Goal: Check status

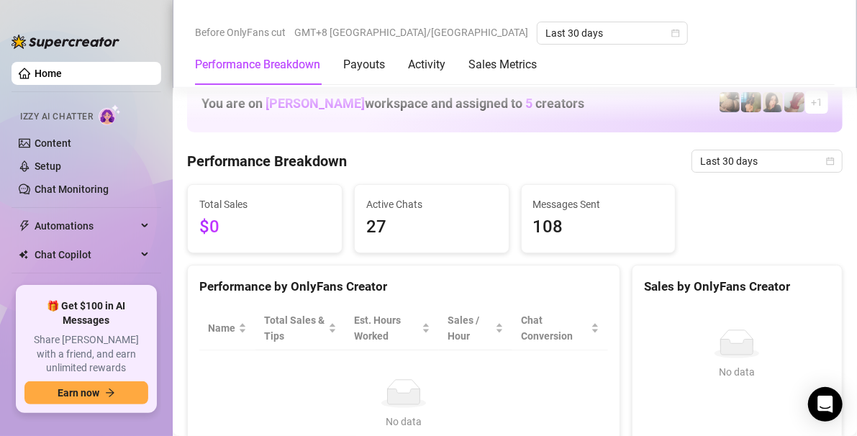
scroll to position [500, 0]
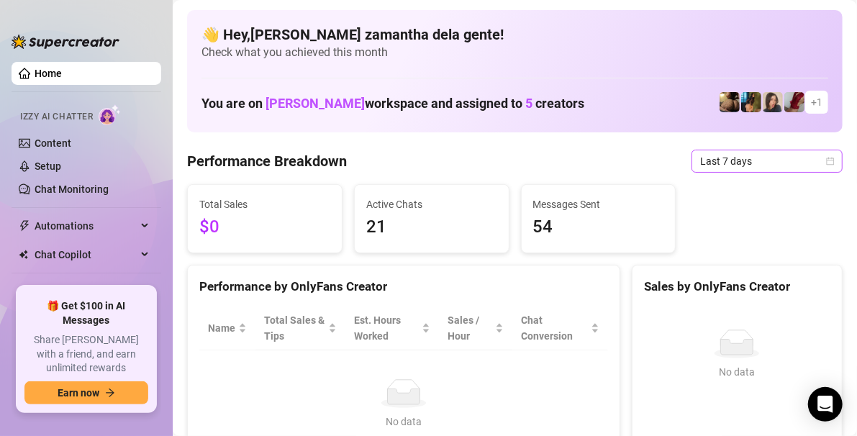
click at [714, 160] on span "Last 7 days" at bounding box center [767, 161] width 134 height 22
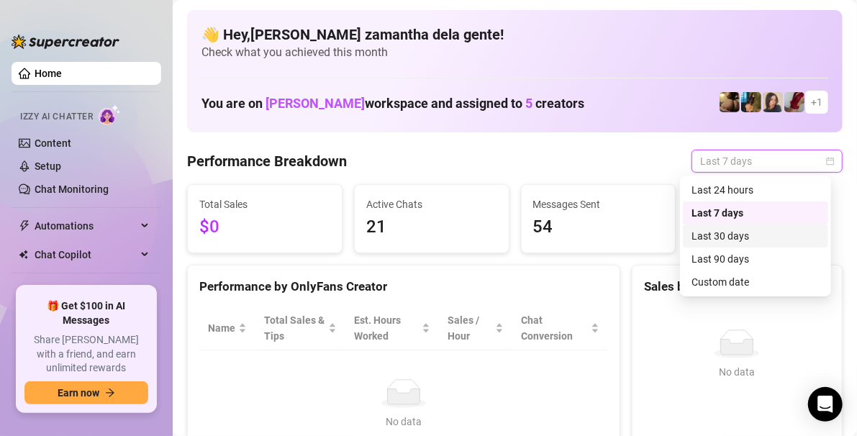
click at [711, 236] on div "Last 30 days" at bounding box center [756, 236] width 128 height 16
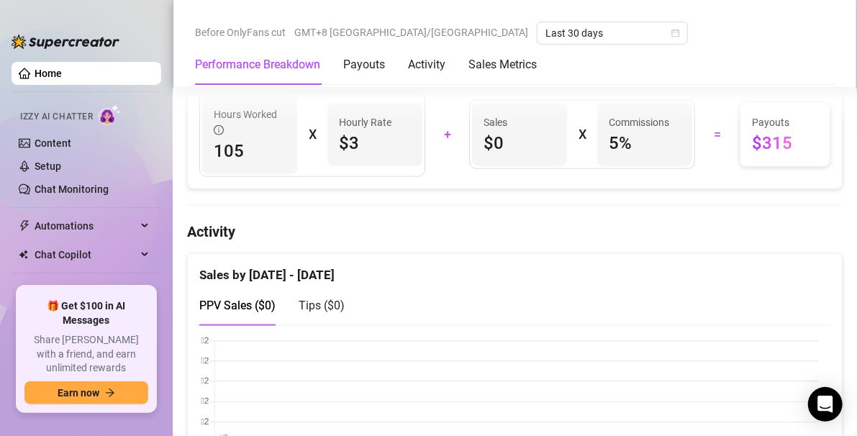
scroll to position [583, 0]
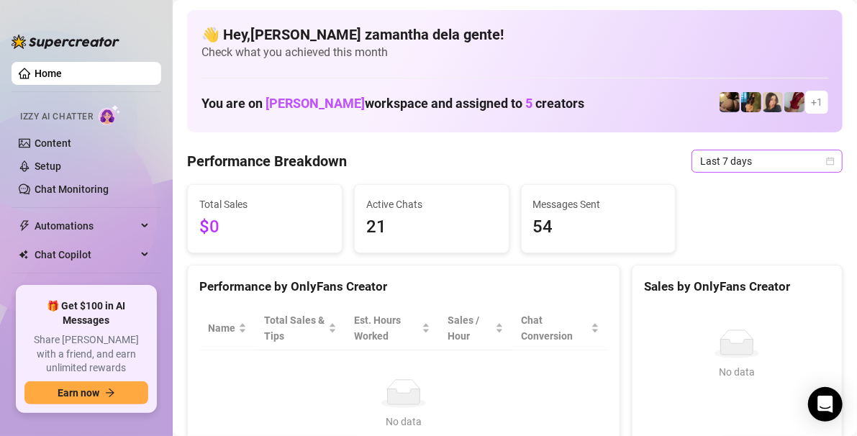
click at [771, 161] on span "Last 7 days" at bounding box center [767, 161] width 134 height 22
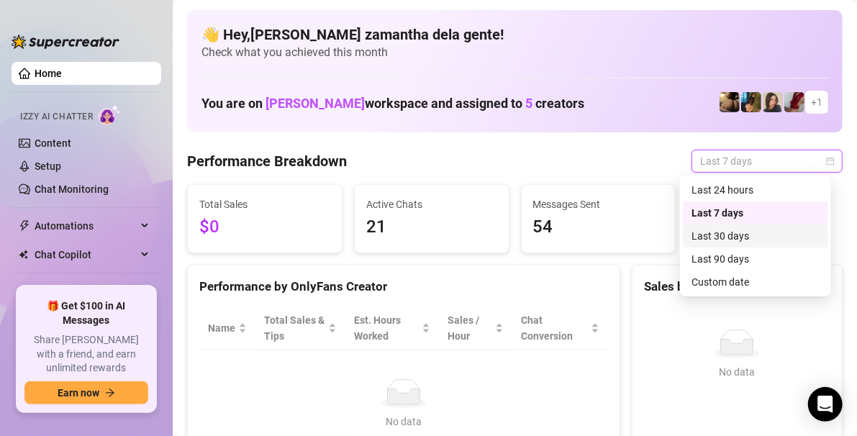
click at [721, 233] on div "Last 30 days" at bounding box center [756, 236] width 128 height 16
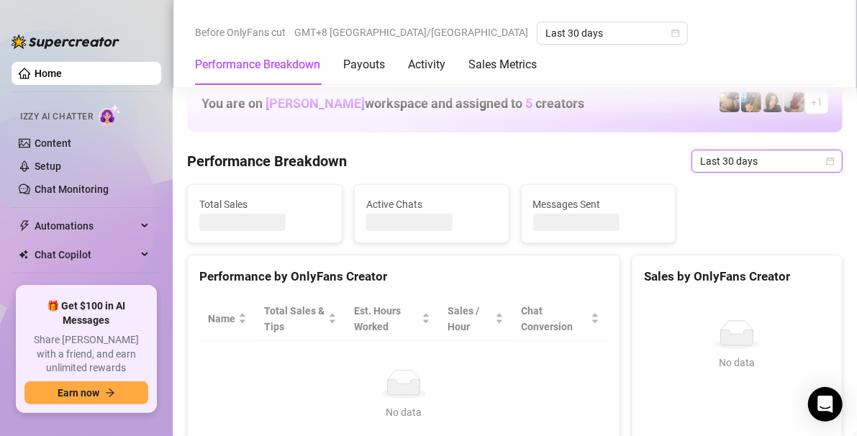
scroll to position [609, 0]
